Goal: Find specific page/section: Find specific page/section

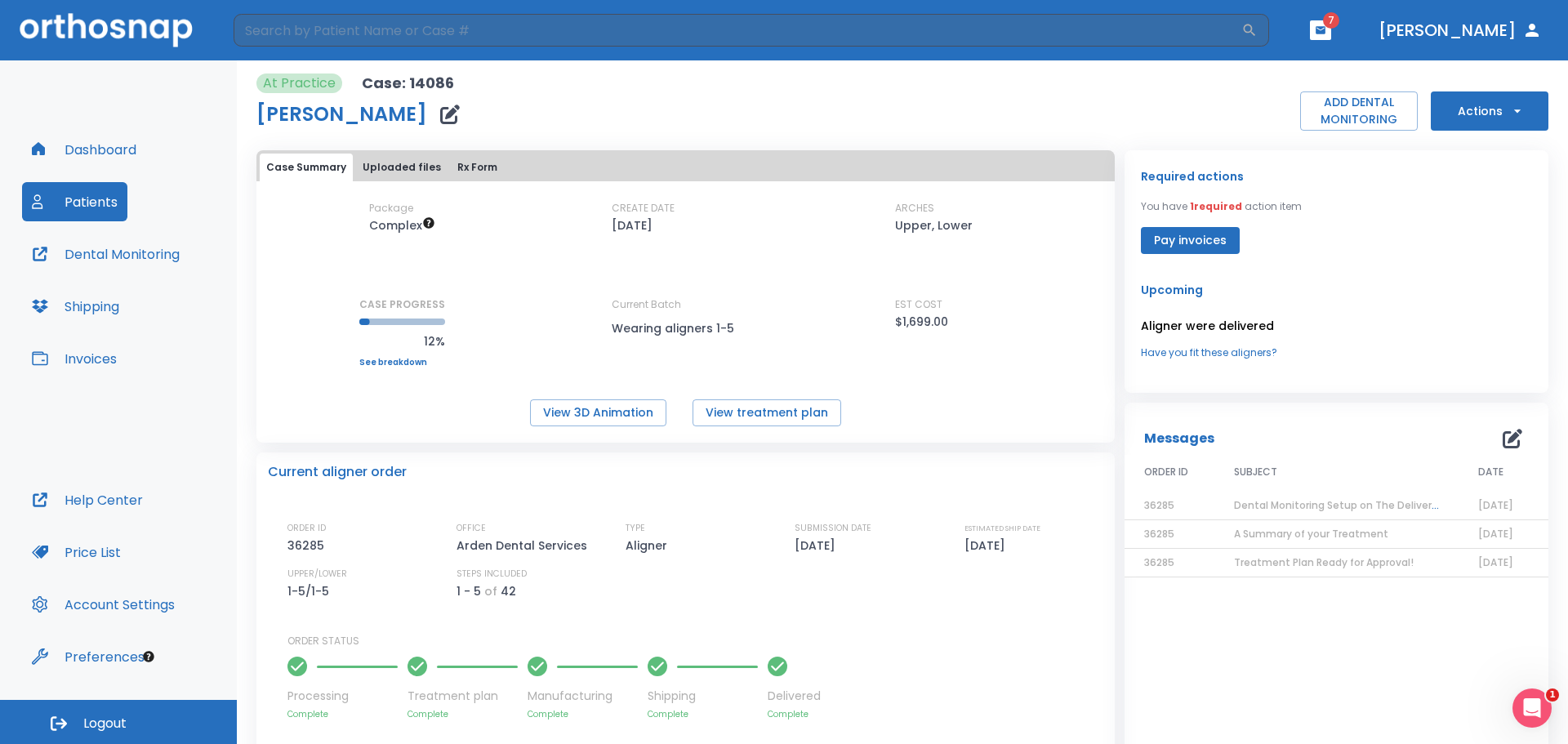
click at [86, 193] on button "Patients" at bounding box center [74, 201] width 105 height 39
